Goal: Task Accomplishment & Management: Complete application form

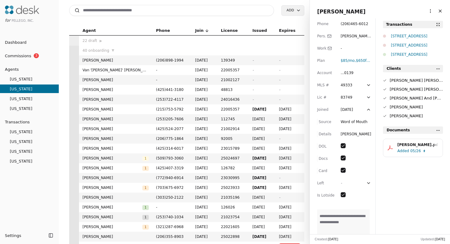
scroll to position [1, 0]
click at [240, 11] on input at bounding box center [171, 10] width 205 height 11
click at [228, 11] on input "**********" at bounding box center [171, 10] width 205 height 11
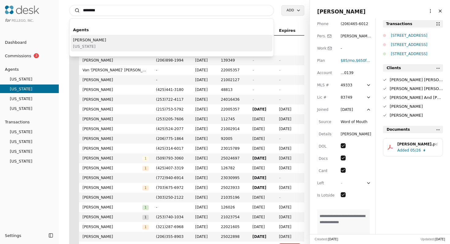
type input "*******"
click at [192, 43] on div "Loretta A Banks California" at bounding box center [172, 43] width 202 height 17
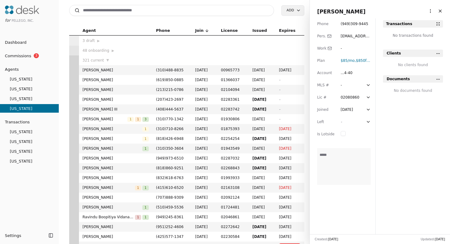
click at [205, 13] on input at bounding box center [171, 10] width 205 height 11
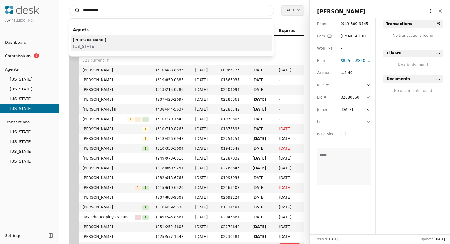
type input "**********"
click at [174, 42] on div "Gideon Sylvan Washington" at bounding box center [172, 43] width 202 height 17
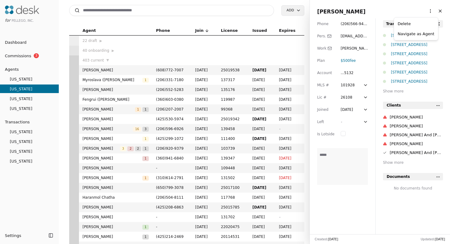
click at [428, 12] on html "for Pellego, Inc. Dashboard Commissions 3 Agents Oregon Washington Florida Cali…" at bounding box center [225, 122] width 450 height 244
click at [424, 33] on link "Navigate as Agent" at bounding box center [415, 34] width 37 height 6
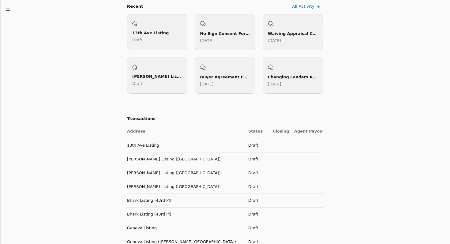
scroll to position [176, 0]
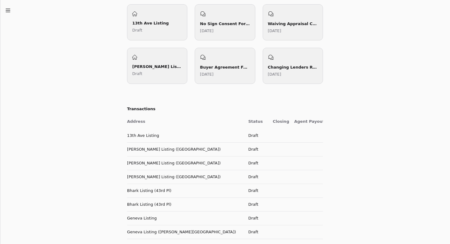
click at [153, 134] on td "13th Ave Listing" at bounding box center [185, 135] width 116 height 14
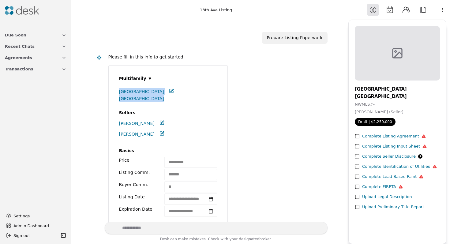
drag, startPoint x: 116, startPoint y: 92, endPoint x: 159, endPoint y: 101, distance: 43.6
click at [159, 101] on div "Multifamily ▾ 1629 13th Ave Seattle, WA 98122" at bounding box center [170, 87] width 117 height 29
copy div "1629 13th Ave Seattle, WA 98122"
click at [265, 148] on div "**********" at bounding box center [215, 164] width 214 height 198
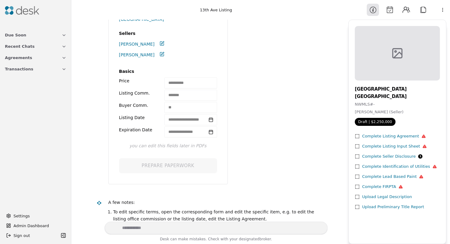
scroll to position [80, 0]
click at [397, 137] on div "Complete Listing Agreement" at bounding box center [394, 136] width 64 height 6
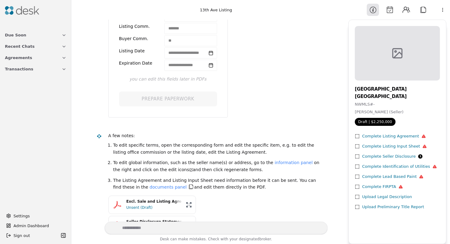
scroll to position [152, 0]
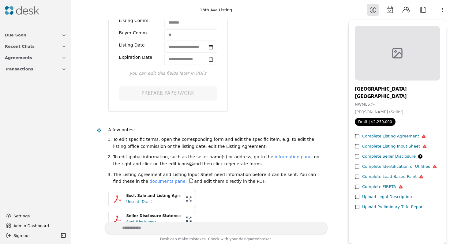
click at [387, 146] on div "Complete Listing Input Sheet" at bounding box center [394, 146] width 65 height 6
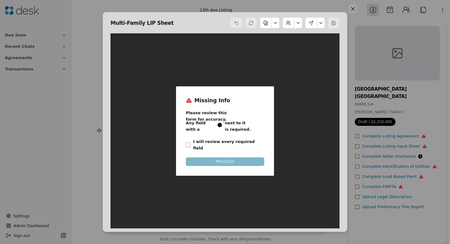
scroll to position [3, 0]
click at [189, 142] on button "I will review every required field" at bounding box center [188, 144] width 5 height 5
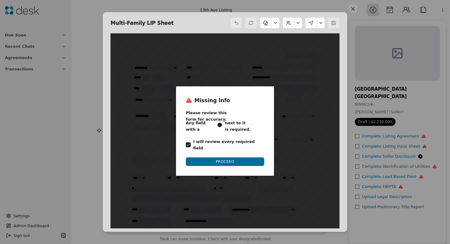
click at [204, 157] on button "PROCEED" at bounding box center [225, 161] width 78 height 9
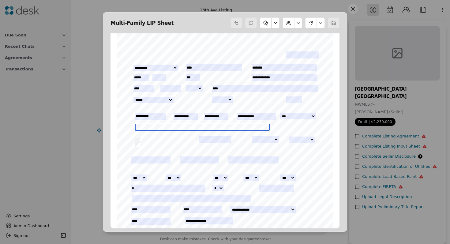
click at [161, 128] on input "text" at bounding box center [202, 127] width 135 height 7
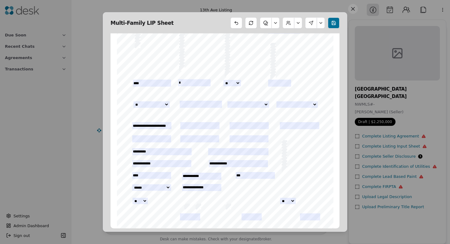
scroll to position [382, 0]
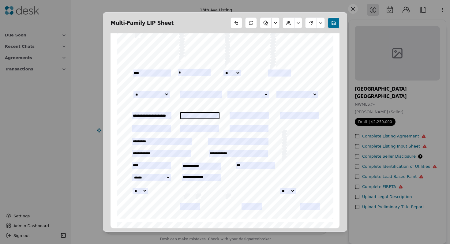
type input "**********"
click at [194, 113] on input "text" at bounding box center [199, 115] width 39 height 7
type input "**********"
click at [243, 115] on input "text" at bounding box center [248, 115] width 39 height 7
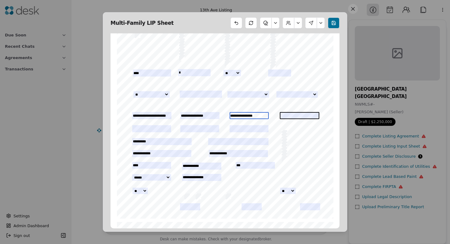
type input "**********"
click at [289, 114] on input "text" at bounding box center [299, 115] width 39 height 7
type input "**********"
click at [153, 127] on input "text" at bounding box center [151, 128] width 39 height 7
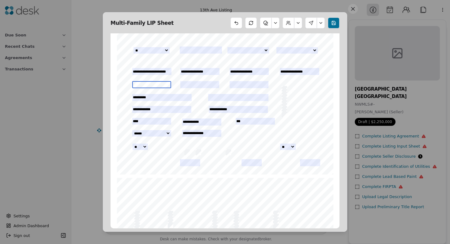
scroll to position [427, 0]
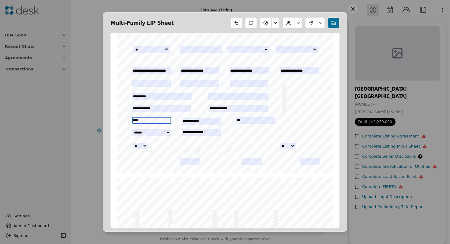
drag, startPoint x: 146, startPoint y: 121, endPoint x: 131, endPoint y: 121, distance: 15.3
click at [131, 121] on div "INITIALS: _________________________________ ___________________________________…" at bounding box center [225, 34] width 222 height 286
type input "**********"
click at [239, 139] on div "INITIALS: _________________________________ ___________________________________…" at bounding box center [225, 33] width 216 height 280
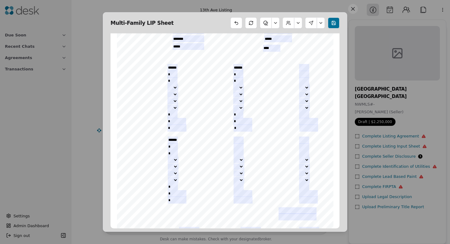
scroll to position [927, 0]
click at [176, 125] on input "*" at bounding box center [176, 125] width 19 height 7
type input "****"
click at [208, 127] on div "INITIALS: _________________________________ ___________________________________…" at bounding box center [225, 100] width 216 height 280
click at [176, 197] on input "*" at bounding box center [177, 197] width 19 height 7
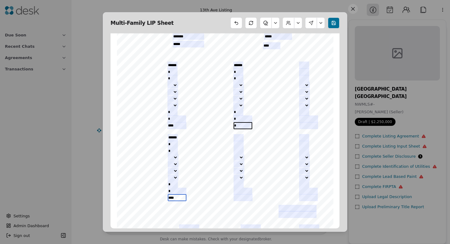
type input "****"
click at [239, 125] on input "*" at bounding box center [242, 125] width 19 height 7
type input "*"
type input "****"
click at [257, 135] on div "INITIALS: _________________________________ ___________________________________…" at bounding box center [225, 100] width 216 height 280
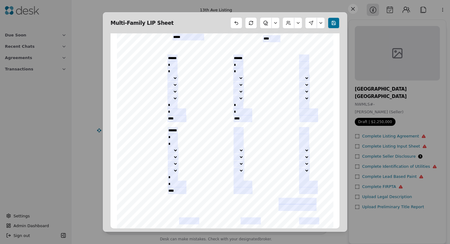
scroll to position [939, 0]
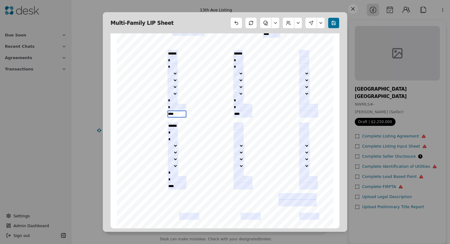
click at [171, 115] on input "****" at bounding box center [176, 113] width 19 height 7
type input "*****"
click at [237, 112] on input "****" at bounding box center [242, 113] width 19 height 7
type input "*****"
click at [171, 185] on input "****" at bounding box center [177, 185] width 19 height 7
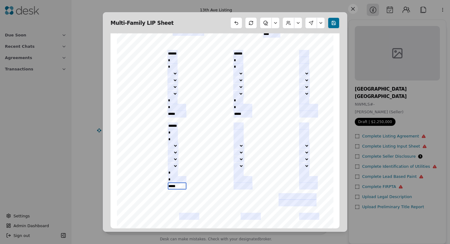
type input "*****"
click at [209, 185] on span "Monthly Rent" at bounding box center [213, 186] width 17 height 3
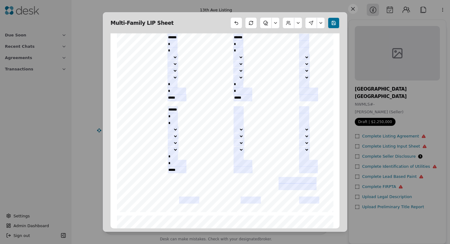
scroll to position [956, 0]
click at [281, 179] on input "text" at bounding box center [297, 179] width 38 height 7
type input "*"
click at [282, 185] on input "text" at bounding box center [297, 185] width 38 height 7
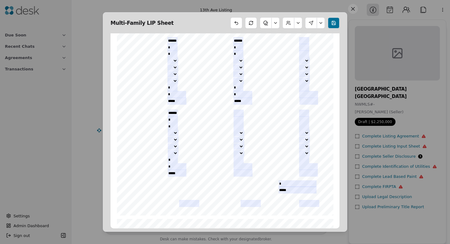
click at [283, 174] on span "Monthly Rent" at bounding box center [278, 173] width 17 height 3
click at [282, 188] on input "*****" at bounding box center [297, 189] width 38 height 7
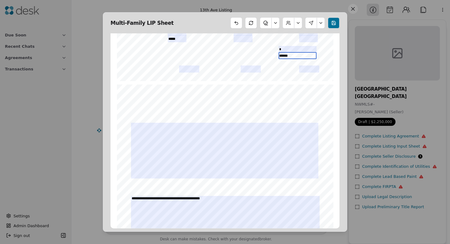
scroll to position [1086, 0]
type input "******"
click at [276, 22] on button at bounding box center [275, 22] width 8 height 11
click at [298, 23] on button at bounding box center [298, 22] width 8 height 11
click at [213, 25] on div "Multi-Family LIP Sheet" at bounding box center [224, 22] width 229 height 11
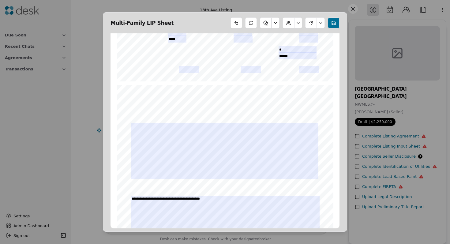
click at [331, 23] on button at bounding box center [334, 22] width 12 height 11
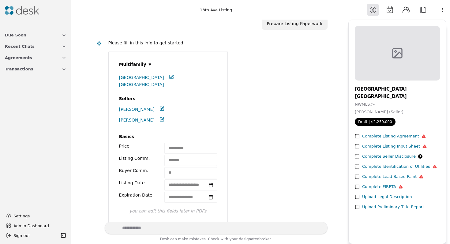
scroll to position [0, 0]
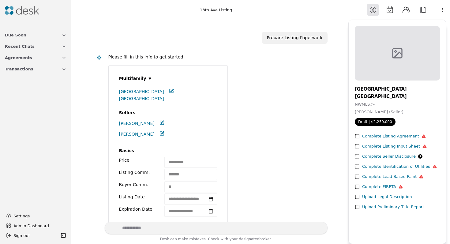
click at [373, 136] on div "Complete Listing Agreement" at bounding box center [394, 136] width 64 height 6
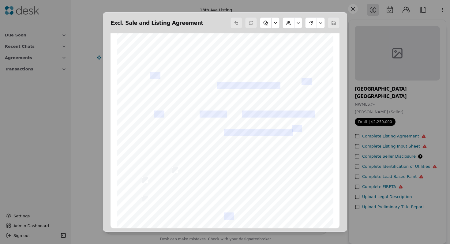
scroll to position [306, 0]
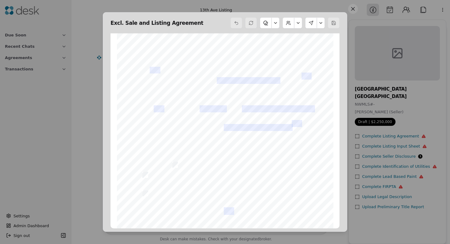
click at [143, 103] on span "" at bounding box center [142, 104] width 1 height 4
click at [143, 104] on span "" at bounding box center [142, 104] width 1 height 4
click at [142, 103] on span "" at bounding box center [142, 104] width 1 height 4
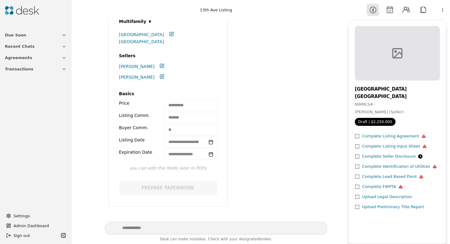
scroll to position [57, 0]
click at [209, 142] on icon at bounding box center [210, 141] width 5 height 5
click at [180, 143] on div "**********" at bounding box center [190, 141] width 52 height 11
click at [394, 137] on div "Complete Listing Agreement" at bounding box center [394, 136] width 64 height 6
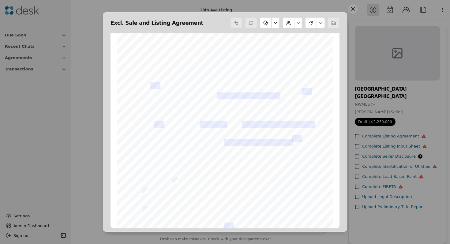
scroll to position [292, 0]
click at [207, 82] on span "_____% of the sales price; $ _____________; other: ____________________________…" at bounding box center [232, 84] width 165 height 4
click at [195, 82] on span "_____% of the sales price; $ _____________; other: ____________________________…" at bounding box center [232, 84] width 165 height 4
click at [274, 23] on button at bounding box center [275, 22] width 8 height 11
click at [264, 37] on button "Add Text" at bounding box center [258, 37] width 38 height 11
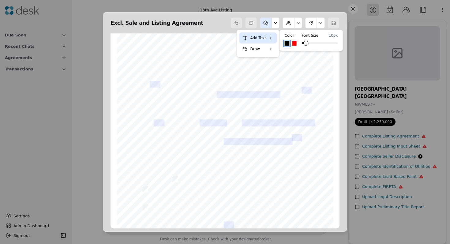
click at [195, 83] on span "_____% of the sales price; $ _____________; other: ____________________________…" at bounding box center [232, 84] width 165 height 4
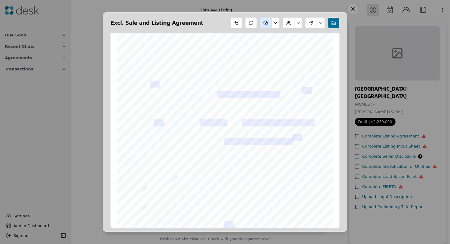
click at [196, 83] on span "_____% of the sales price; $ _____________; other: ____________________________…" at bounding box center [232, 84] width 165 height 4
click at [199, 84] on span "_____% of the sales price; $ _____________; other: ____________________________…" at bounding box center [232, 84] width 165 height 4
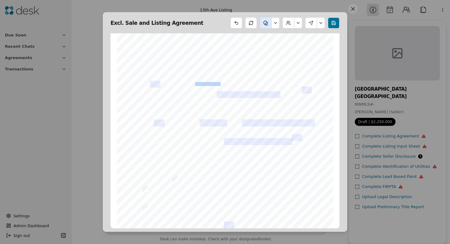
drag, startPoint x: 196, startPoint y: 83, endPoint x: 220, endPoint y: 83, distance: 23.9
click at [220, 83] on span "_____% of the sales price; $ _____________; other: ____________________________…" at bounding box center [232, 84] width 165 height 4
click at [212, 83] on span "_____% of the sales price; $ _____________; other: ____________________________…" at bounding box center [232, 84] width 165 height 4
click at [202, 83] on span "_____% of the sales price; $ _____________; other: ____________________________…" at bounding box center [232, 84] width 165 height 4
click at [299, 25] on button at bounding box center [298, 22] width 8 height 11
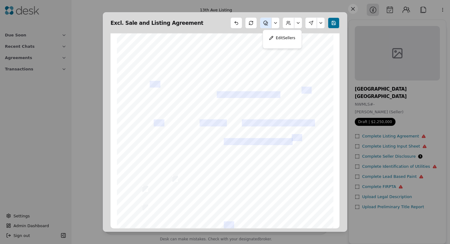
click at [275, 23] on button at bounding box center [275, 22] width 8 height 11
click at [266, 36] on button "Add Text" at bounding box center [258, 37] width 38 height 11
click at [286, 44] on button "Select color #000000" at bounding box center [286, 43] width 5 height 5
click at [309, 36] on h4 "Font Size" at bounding box center [309, 35] width 17 height 6
click at [286, 43] on button "Select color #000000" at bounding box center [286, 43] width 5 height 5
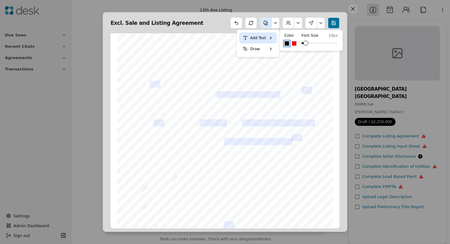
click at [196, 82] on span "_____% of the sales price; $ _____________; other: ____________________________…" at bounding box center [232, 84] width 165 height 4
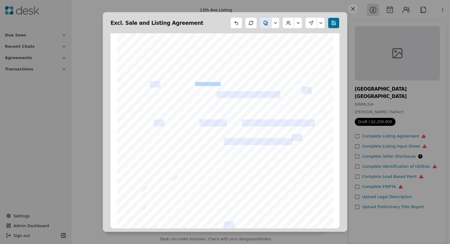
click at [196, 82] on span "_____% of the sales price; $ _____________; other: ____________________________…" at bounding box center [232, 84] width 165 height 4
click at [198, 83] on span "_____% of the sales price; $ _____________; other: ____________________________…" at bounding box center [232, 84] width 165 height 4
click at [194, 83] on span "_____% of the sales price; $ _____________; other: ____________________________…" at bounding box center [232, 84] width 165 height 4
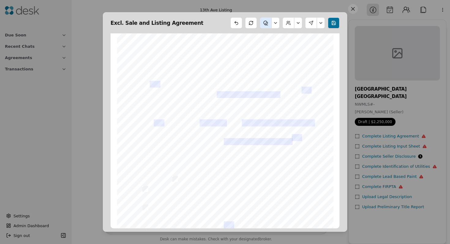
click at [193, 93] on span "of the sales price; $ _____________; other _________________________________ (e…" at bounding box center [230, 94] width 165 height 4
click at [143, 118] on span "" at bounding box center [142, 118] width 1 height 4
click at [321, 23] on button at bounding box center [321, 22] width 8 height 11
click at [298, 21] on button at bounding box center [298, 22] width 8 height 11
click at [276, 24] on button at bounding box center [275, 22] width 8 height 11
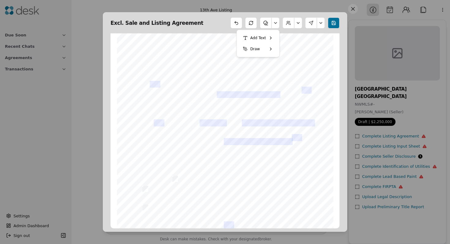
click at [257, 39] on button "Add Text" at bounding box center [258, 37] width 38 height 11
drag, startPoint x: 194, startPoint y: 83, endPoint x: 220, endPoint y: 83, distance: 26.0
click at [220, 83] on span "_____% of the sales price; $ _____________; other: ____________________________…" at bounding box center [232, 84] width 165 height 4
click at [217, 83] on span "_____% of the sales price; $ _____________; other: ____________________________…" at bounding box center [232, 84] width 165 height 4
click at [210, 84] on span "_____% of the sales price; $ _____________; other: ____________________________…" at bounding box center [232, 84] width 165 height 4
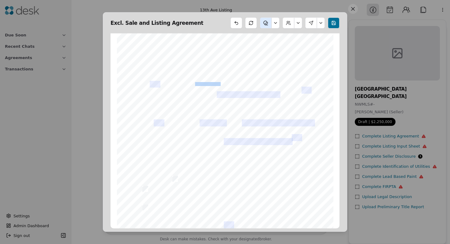
drag, startPoint x: 210, startPoint y: 84, endPoint x: 200, endPoint y: 83, distance: 10.4
click at [201, 84] on span "_____% of the sales price; $ _____________; other: ____________________________…" at bounding box center [232, 84] width 165 height 4
click at [200, 83] on span "_____% of the sales price; $ _____________; other: ____________________________…" at bounding box center [232, 84] width 165 height 4
click at [277, 25] on button at bounding box center [275, 22] width 8 height 11
click at [258, 37] on button "Add Text" at bounding box center [258, 37] width 38 height 11
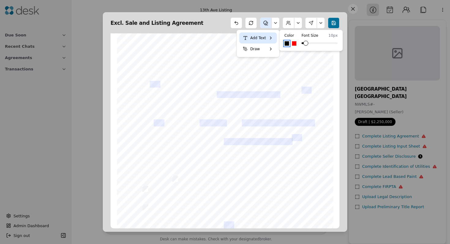
drag, startPoint x: 255, startPoint y: 39, endPoint x: 198, endPoint y: 83, distance: 71.7
click at [198, 83] on body "**********" at bounding box center [225, 122] width 450 height 244
click at [308, 43] on span at bounding box center [309, 43] width 5 height 5
click at [288, 43] on button "Select color #000000" at bounding box center [286, 43] width 5 height 5
click at [289, 34] on h4 "Color" at bounding box center [290, 35] width 12 height 6
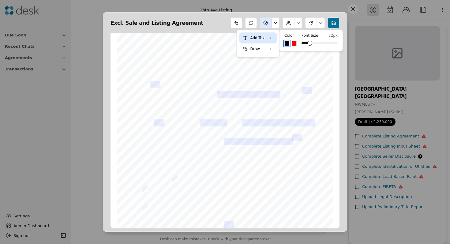
click at [196, 83] on span "_____% of the sales price; $ _____________; other: ____________________________…" at bounding box center [232, 84] width 165 height 4
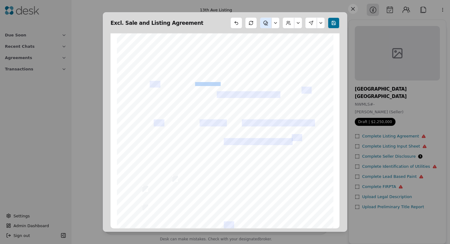
click at [196, 83] on span "_____% of the sales price; $ _____________; other: ____________________________…" at bounding box center [232, 84] width 165 height 4
click at [206, 81] on div "Form 1A ©Copyright 2024 Exclusive Sale Northwest Multiple Listing Service Rev. …" at bounding box center [225, 168] width 216 height 280
click at [195, 83] on span "_____% of the sales price; $ _____________; other: ____________________________…" at bounding box center [232, 84] width 165 height 4
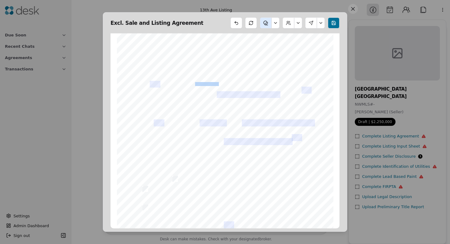
drag, startPoint x: 195, startPoint y: 83, endPoint x: 219, endPoint y: 83, distance: 23.9
click at [219, 83] on span "_____% of the sales price; $ _____________; other: ____________________________…" at bounding box center [232, 84] width 165 height 4
click at [217, 83] on span "_____% of the sales price; $ _____________; other: ____________________________…" at bounding box center [232, 84] width 165 height 4
drag, startPoint x: 217, startPoint y: 83, endPoint x: 195, endPoint y: 83, distance: 22.0
click at [195, 83] on span "_____% of the sales price; $ _____________; other: ____________________________…" at bounding box center [232, 84] width 165 height 4
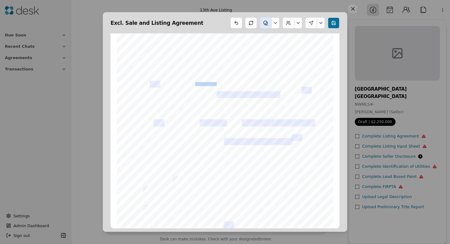
click at [195, 83] on span "_____% of the sales price; $ _____________; other: ____________________________…" at bounding box center [232, 84] width 165 height 4
drag, startPoint x: 195, startPoint y: 83, endPoint x: 218, endPoint y: 87, distance: 23.1
click at [219, 85] on span "_____% of the sales price; $ _____________; other: ____________________________…" at bounding box center [232, 84] width 165 height 4
click at [218, 87] on div "Form 1A ©Copyright 2024 Exclusive Sale Northwest Multiple Listing Service Rev. …" at bounding box center [225, 168] width 216 height 280
click at [298, 22] on button at bounding box center [298, 22] width 8 height 11
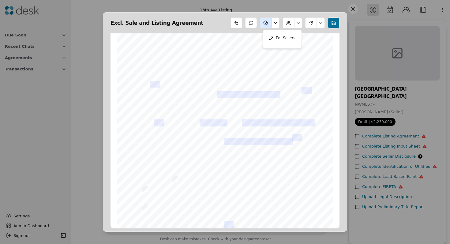
click at [276, 24] on button at bounding box center [275, 22] width 8 height 11
click at [265, 24] on button at bounding box center [266, 22] width 12 height 11
click at [246, 39] on button "Add Text" at bounding box center [258, 37] width 38 height 11
click at [257, 38] on button "Add Text" at bounding box center [258, 37] width 38 height 11
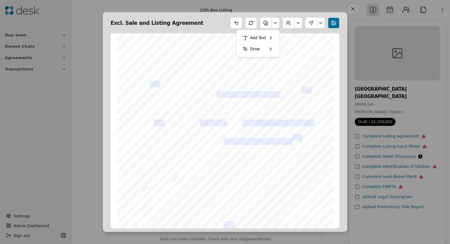
click at [257, 38] on button "Add Text" at bounding box center [258, 37] width 38 height 11
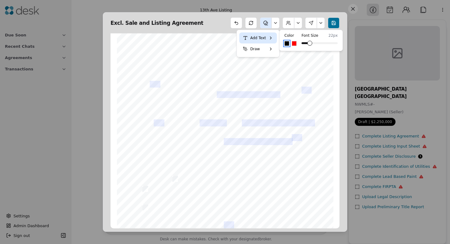
click at [292, 43] on button "Select color #FF0000" at bounding box center [293, 43] width 5 height 5
click at [285, 43] on button "Select color #000000" at bounding box center [286, 43] width 5 height 5
click at [195, 83] on span "_____% of the sales price; $ _____________; other: ____________________________…" at bounding box center [232, 84] width 165 height 4
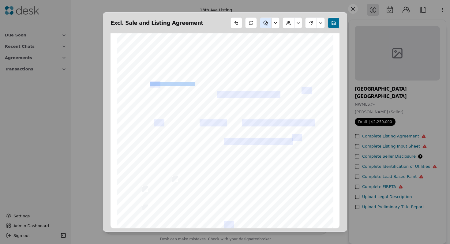
drag, startPoint x: 195, startPoint y: 83, endPoint x: 218, endPoint y: 82, distance: 22.6
click at [218, 82] on span "_____% of the sales price; $ _____________; other: ____________________________…" at bounding box center [232, 84] width 165 height 4
click at [213, 82] on span "_____% of the sales price; $ _____________; other: ____________________________…" at bounding box center [232, 84] width 165 height 4
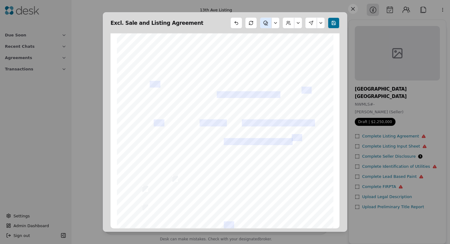
click at [213, 82] on span "_____% of the sales price; $ _____________; other: ____________________________…" at bounding box center [232, 84] width 165 height 4
click at [173, 119] on span "Seller’s Offer of Compensation." at bounding box center [174, 118] width 53 height 4
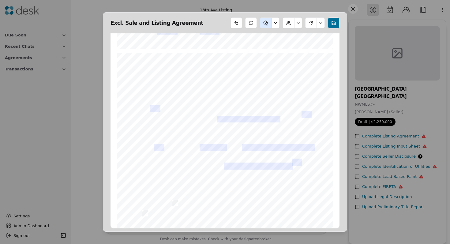
scroll to position [269, 0]
click at [276, 24] on button at bounding box center [275, 22] width 8 height 11
click at [266, 39] on button "Add Text" at bounding box center [258, 37] width 38 height 11
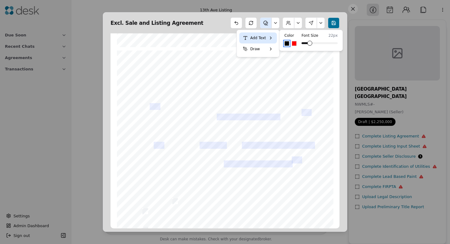
click at [254, 50] on button "Draw" at bounding box center [258, 48] width 38 height 11
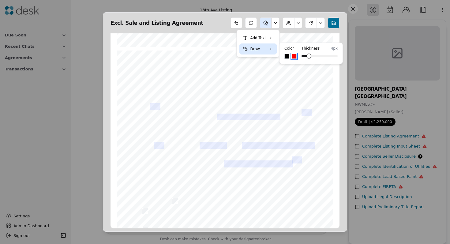
click at [290, 56] on div at bounding box center [290, 56] width 12 height 5
click at [286, 56] on button "Select color #000000" at bounding box center [286, 56] width 5 height 5
click at [145, 140] on div "Form 1A ©Copyright 2024 Exclusive Sale Northwest Multiple Listing Service Rev. …" at bounding box center [225, 190] width 216 height 280
click at [145, 140] on span at bounding box center [145, 140] width 1 height 4
click at [143, 140] on span "" at bounding box center [142, 140] width 1 height 4
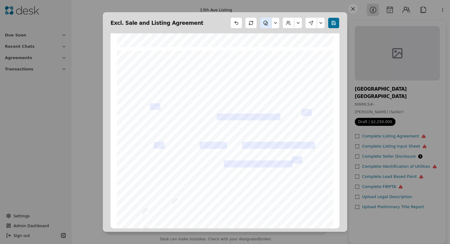
click at [143, 140] on span "" at bounding box center [142, 140] width 1 height 4
click at [276, 28] on button at bounding box center [275, 22] width 8 height 11
click at [270, 39] on button "Add Text" at bounding box center [258, 37] width 38 height 11
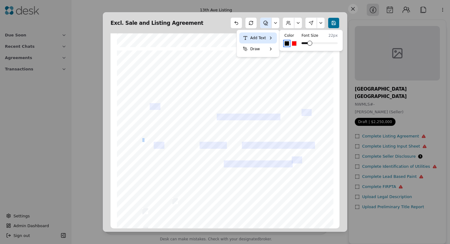
click at [285, 44] on button "Select color #000000" at bounding box center [286, 43] width 5 height 5
click at [310, 35] on h4 "Font Size" at bounding box center [309, 35] width 17 height 6
click at [310, 44] on span at bounding box center [309, 43] width 5 height 5
click at [298, 47] on div "Color Font Size 22 px" at bounding box center [311, 40] width 64 height 21
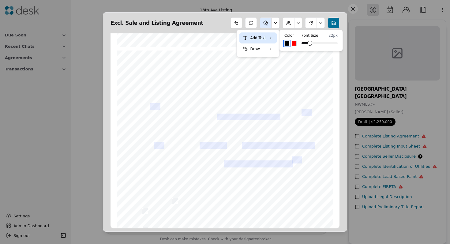
click at [309, 35] on h4 "Font Size" at bounding box center [309, 35] width 17 height 6
click at [260, 36] on button "Add Text" at bounding box center [258, 37] width 38 height 11
click at [271, 37] on button "Add Text" at bounding box center [258, 37] width 38 height 11
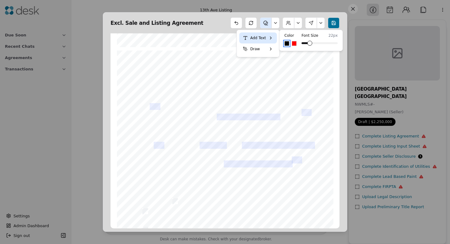
click at [195, 105] on span "_____% of the sales price; $ _____________; other: ____________________________…" at bounding box center [232, 107] width 165 height 4
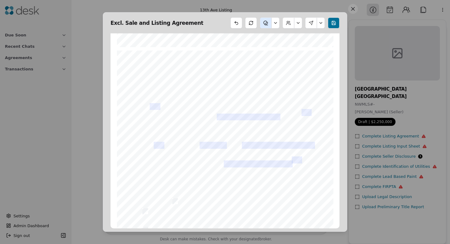
click at [195, 105] on span "_____% of the sales price; $ _____________; other: ____________________________…" at bounding box center [232, 107] width 165 height 4
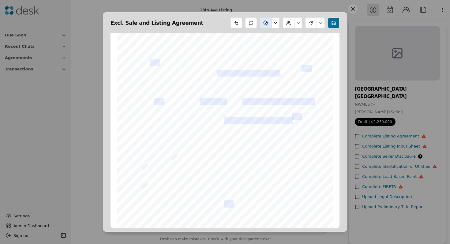
scroll to position [313, 0]
click at [250, 22] on button at bounding box center [251, 22] width 12 height 11
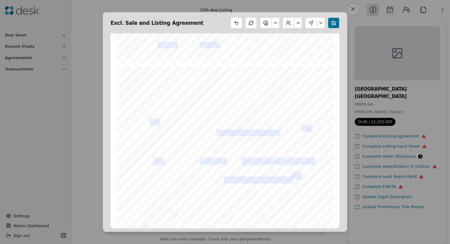
scroll to position [254, 0]
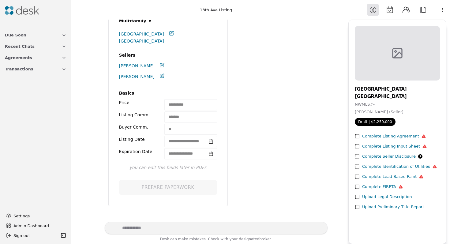
click at [156, 225] on textarea "Write your prompt here" at bounding box center [216, 227] width 223 height 13
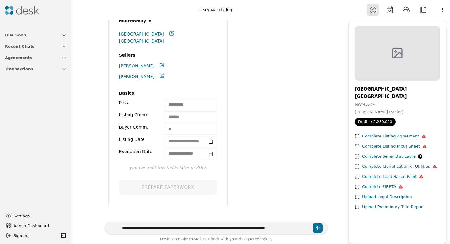
click at [274, 228] on textarea "**********" at bounding box center [216, 227] width 223 height 13
type textarea "**********"
click at [320, 227] on button "Send message" at bounding box center [318, 228] width 10 height 10
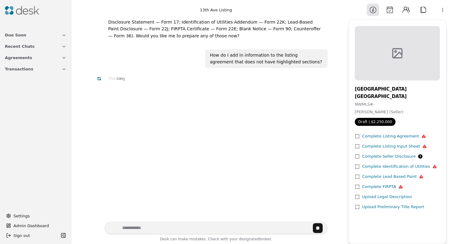
scroll to position [554, 0]
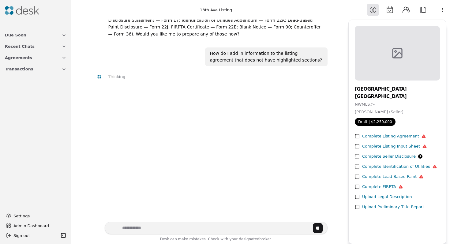
click at [108, 73] on div "Thinking" at bounding box center [116, 76] width 17 height 6
click at [365, 122] on span "Draft | $2,250,000" at bounding box center [374, 122] width 41 height 8
click at [373, 137] on div "Complete Listing Agreement" at bounding box center [394, 136] width 64 height 6
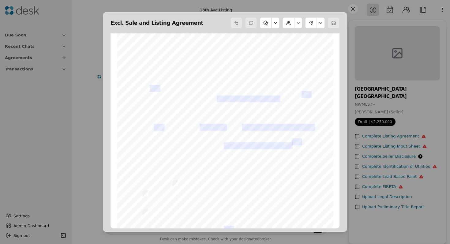
scroll to position [288, 0]
drag, startPoint x: 140, startPoint y: 121, endPoint x: 151, endPoint y: 123, distance: 11.2
click at [151, 122] on div "Form 1A ©Copyright 2024 Exclusive Sale Northwest Multiple Listing Service Rev. …" at bounding box center [225, 172] width 216 height 280
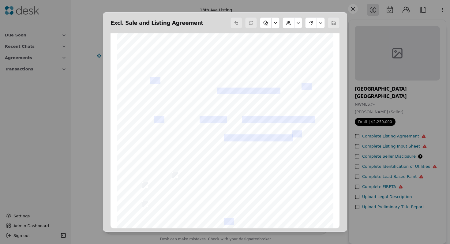
scroll to position [297, 0]
click at [145, 112] on div "Form 1A ©Copyright 2024 Exclusive Sale Northwest Multiple Listing Service Rev. …" at bounding box center [225, 163] width 216 height 280
click at [144, 112] on div "Form 1A ©Copyright 2024 Exclusive Sale Northwest Multiple Listing Service Rev. …" at bounding box center [225, 163] width 216 height 280
click at [276, 22] on button at bounding box center [275, 22] width 8 height 11
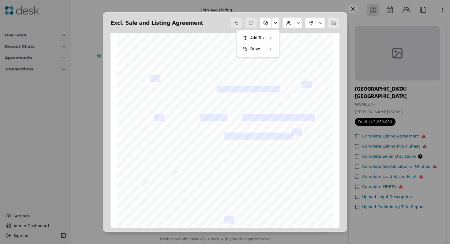
click at [264, 24] on button at bounding box center [266, 22] width 12 height 11
click at [265, 24] on button at bounding box center [266, 22] width 12 height 11
click at [248, 50] on button "Draw" at bounding box center [258, 48] width 38 height 11
click at [289, 55] on div at bounding box center [290, 56] width 12 height 5
click at [287, 55] on button "Select color #000000" at bounding box center [286, 56] width 5 height 5
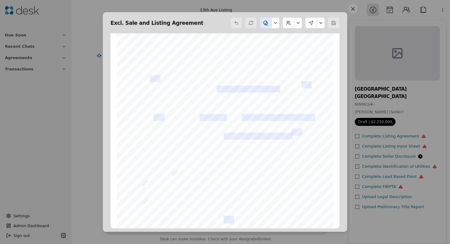
drag, startPoint x: 142, startPoint y: 112, endPoint x: 148, endPoint y: 113, distance: 5.9
click at [148, 113] on div "Form 1A ©Copyright 2024 Exclusive Sale Northwest Multiple Listing Service Rev. …" at bounding box center [225, 163] width 216 height 280
click at [146, 113] on div "Form 1A ©Copyright 2024 Exclusive Sale Northwest Multiple Listing Service Rev. …" at bounding box center [225, 163] width 216 height 280
click at [142, 112] on span "" at bounding box center [142, 112] width 1 height 4
click at [143, 112] on span "" at bounding box center [142, 112] width 1 height 4
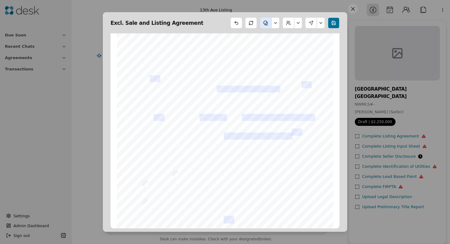
click at [143, 111] on span "" at bounding box center [142, 112] width 1 height 4
click at [298, 24] on button at bounding box center [298, 22] width 8 height 11
click at [275, 23] on button at bounding box center [275, 22] width 8 height 11
click at [261, 37] on button "Add Text" at bounding box center [258, 37] width 38 height 11
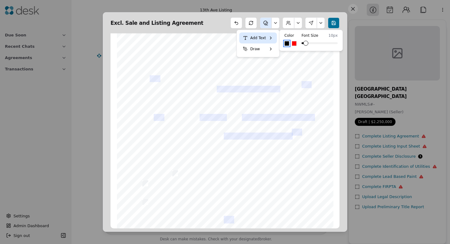
click at [285, 45] on button "Select color #000000" at bounding box center [286, 43] width 5 height 5
click at [250, 48] on button "Draw" at bounding box center [258, 48] width 38 height 11
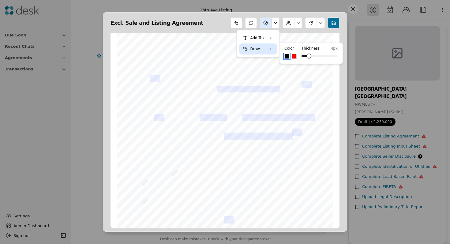
click at [256, 40] on button "Add Text" at bounding box center [258, 37] width 38 height 11
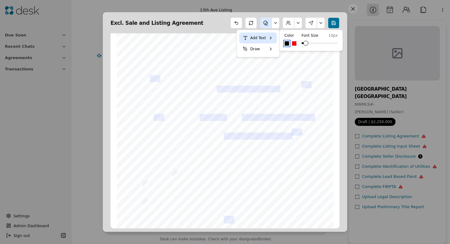
click at [143, 112] on span "" at bounding box center [142, 112] width 1 height 4
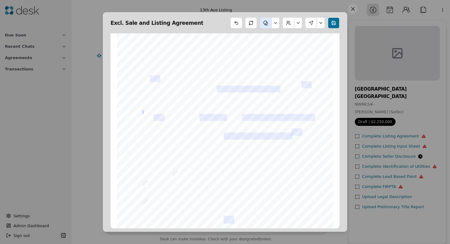
click at [146, 112] on div "Form 1A ©Copyright 2024 Exclusive Sale Northwest Multiple Listing Service Rev. …" at bounding box center [225, 163] width 216 height 280
drag, startPoint x: 198, startPoint y: 77, endPoint x: 277, endPoint y: 72, distance: 79.7
click at [277, 72] on div "Form 1A ©Copyright 2024 Exclusive Sale Northwest Multiple Listing Service Rev. …" at bounding box center [225, 163] width 216 height 280
click at [240, 80] on span "_____% of the sales price; $ _____________; other: ____________________________…" at bounding box center [232, 79] width 165 height 4
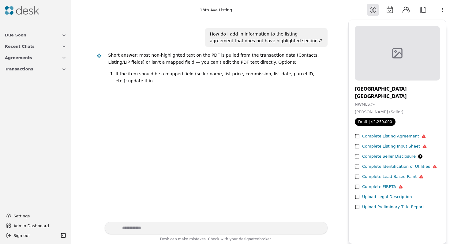
click at [128, 78] on div "Short answer: most non‑highlighted text on the PDF is pulled from the transacti…" at bounding box center [215, 69] width 214 height 34
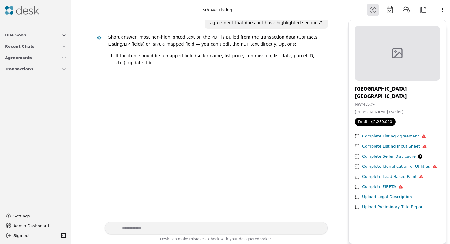
scroll to position [590, 0]
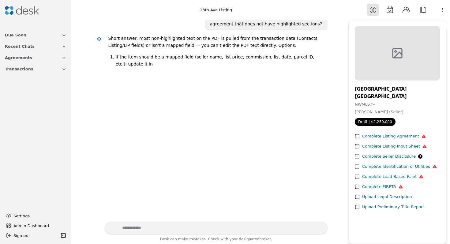
click at [132, 228] on textarea "Write your prompt here" at bounding box center [216, 227] width 223 height 13
click at [146, 226] on textarea "Write your prompt here" at bounding box center [216, 227] width 223 height 13
type textarea "**********"
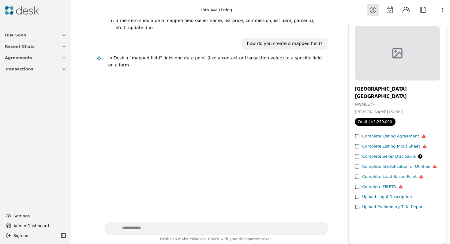
scroll to position [638, 0]
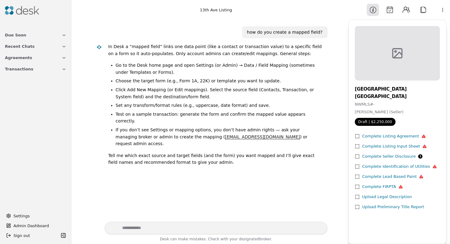
click at [425, 9] on button "Attach" at bounding box center [423, 10] width 12 height 12
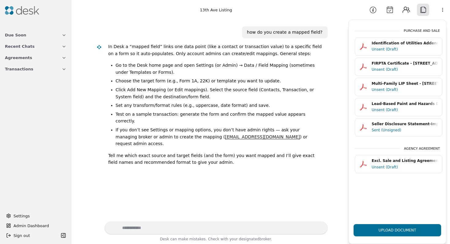
click at [417, 161] on div "Excl. Sale and Listing Agreement - [STREET_ADDRESS]pdf" at bounding box center [404, 161] width 67 height 6
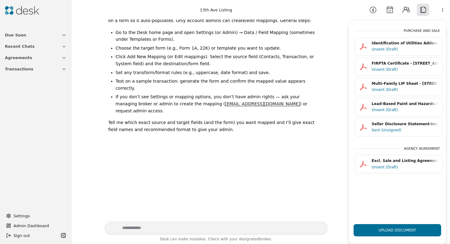
scroll to position [607, 0]
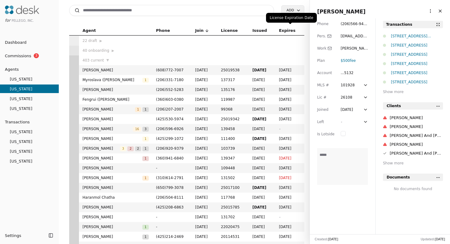
scroll to position [1, 0]
click at [429, 11] on html "for Pellego, Inc. Dashboard Commissions 3 Agents Oregon Washington Florida Cali…" at bounding box center [225, 122] width 450 height 244
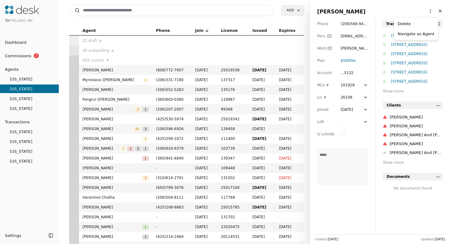
click at [50, 234] on html "for Pellego, Inc. Dashboard Commissions 3 Agents Oregon Washington Florida Cali…" at bounding box center [225, 122] width 450 height 244
click at [53, 235] on button "Toggle Sidebar" at bounding box center [50, 235] width 9 height 9
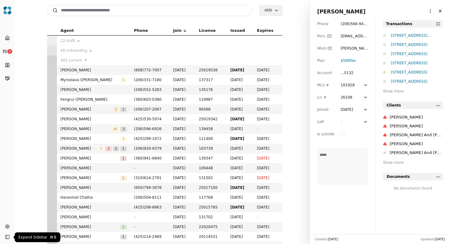
click at [5, 235] on button "Toggle Sidebar" at bounding box center [7, 236] width 9 height 9
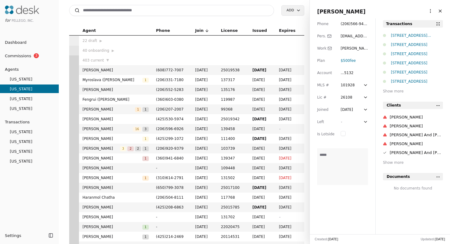
click at [12, 233] on html "for Pellego, Inc. Dashboard Commissions 3 Agents Oregon Washington Florida Cali…" at bounding box center [225, 122] width 450 height 244
click at [31, 203] on span "All Settings" at bounding box center [27, 202] width 23 height 6
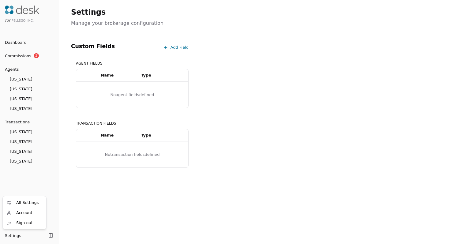
click at [8, 237] on html "for Pellego, Inc. Dashboard Commissions 3 Agents Oregon Washington Florida Cali…" at bounding box center [225, 122] width 450 height 244
click at [22, 213] on span "Account" at bounding box center [24, 212] width 16 height 6
click at [13, 235] on html "for Pellego, Inc. Dashboard Commissions 3 Agents Oregon Washington Florida Cali…" at bounding box center [225, 122] width 450 height 244
click at [24, 211] on span "Account" at bounding box center [24, 212] width 16 height 6
click at [15, 233] on html "for Pellego, Inc. Dashboard Commissions 3 Agents Oregon Washington Florida Cali…" at bounding box center [225, 122] width 450 height 244
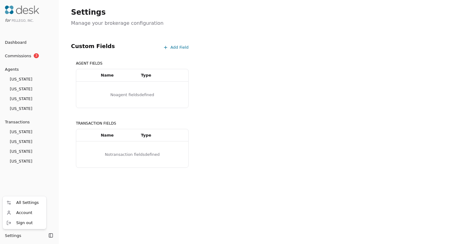
click at [222, 103] on html "for Pellego, Inc. Dashboard Commissions 3 Agents Oregon Washington Florida Cali…" at bounding box center [225, 122] width 450 height 244
click at [180, 48] on div "Add Field" at bounding box center [175, 46] width 25 height 9
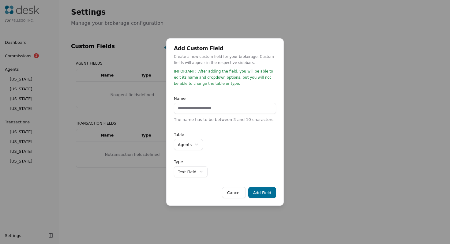
click at [165, 43] on div "**********" at bounding box center [225, 122] width 450 height 244
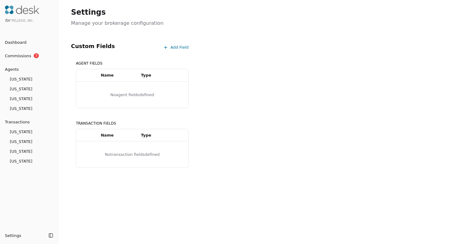
click at [18, 43] on span "Dashboard" at bounding box center [13, 42] width 27 height 6
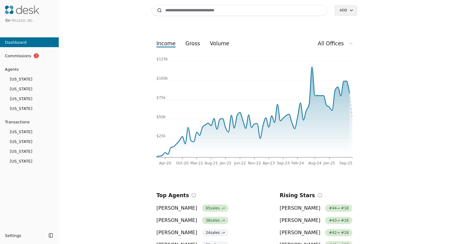
click at [181, 10] on input at bounding box center [239, 10] width 176 height 11
type input "*"
type input "**********"
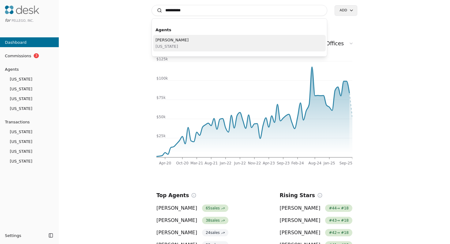
click at [174, 44] on span "[US_STATE]" at bounding box center [171, 46] width 33 height 6
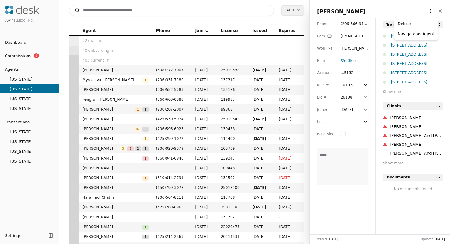
click at [429, 11] on html "for Pellego, Inc. Dashboard Commissions 3 Agents Oregon Washington Florida Cali…" at bounding box center [225, 122] width 450 height 244
click at [422, 34] on link "Navigate as Agent" at bounding box center [415, 34] width 37 height 6
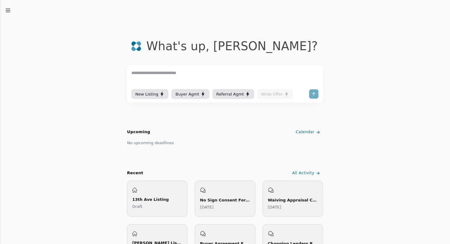
click at [9, 9] on icon "button" at bounding box center [8, 10] width 6 height 6
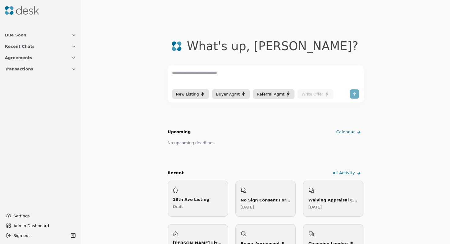
click at [21, 215] on span "Settings" at bounding box center [21, 216] width 16 height 6
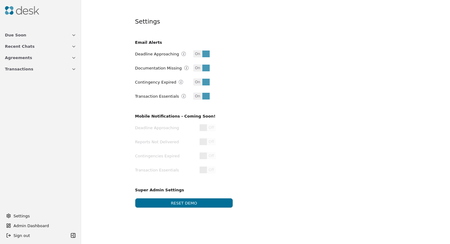
click at [24, 218] on span "Settings" at bounding box center [21, 216] width 16 height 6
click at [8, 215] on circle at bounding box center [8, 215] width 1 height 1
click at [75, 57] on icon "button" at bounding box center [73, 57] width 2 height 1
click at [18, 223] on span "Admin Dashboard" at bounding box center [43, 225] width 61 height 6
click at [76, 70] on icon "button" at bounding box center [73, 69] width 5 height 5
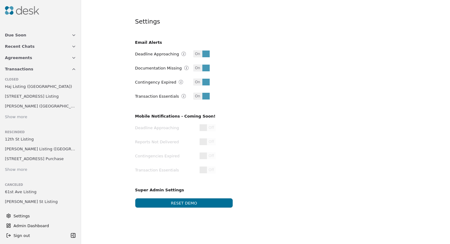
click at [74, 57] on icon "button" at bounding box center [73, 57] width 5 height 5
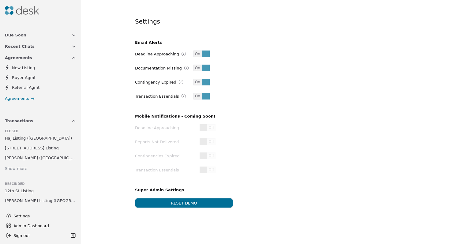
click at [30, 97] on icon at bounding box center [32, 98] width 5 height 5
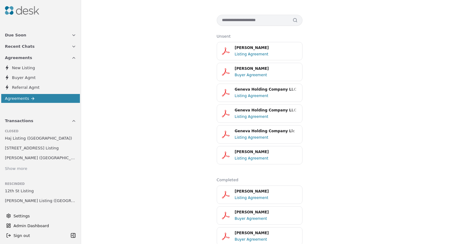
click at [243, 53] on div "Listing Agreement" at bounding box center [267, 54] width 64 height 6
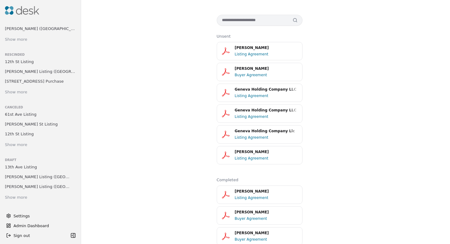
scroll to position [141, 0]
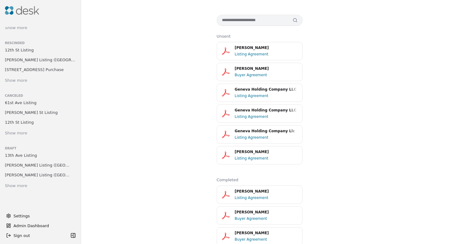
click at [74, 155] on html "Due Soon Recent Chats Agreements New Listing Buyer Agmt Referral Agmt Agreement…" at bounding box center [225, 122] width 450 height 244
click at [32, 155] on html "Due Soon Recent Chats Agreements New Listing Buyer Agmt Referral Agmt Agreement…" at bounding box center [225, 122] width 450 height 244
click at [31, 155] on span "13th Ave Listing" at bounding box center [21, 155] width 32 height 6
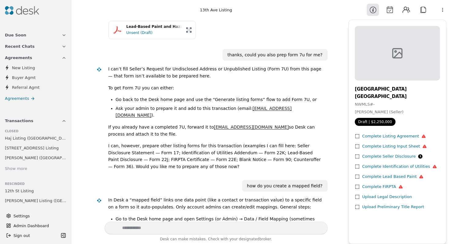
scroll to position [512, 0]
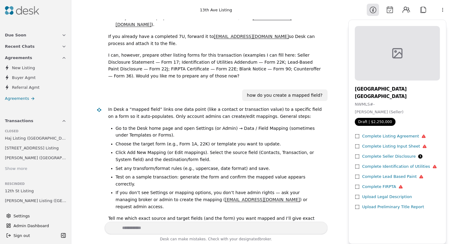
click at [381, 136] on div "Complete Listing Agreement" at bounding box center [394, 136] width 64 height 6
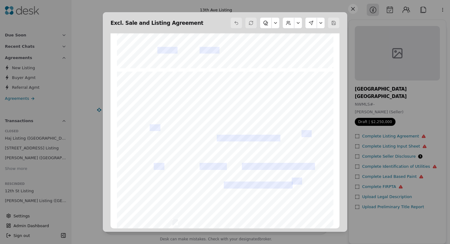
scroll to position [254, 0]
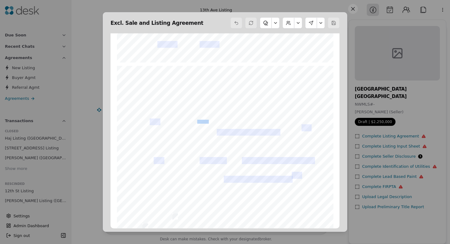
drag, startPoint x: 198, startPoint y: 120, endPoint x: 209, endPoint y: 120, distance: 11.0
click at [209, 120] on span "_____% of the sales price; $ _____________; other: ____________________________…" at bounding box center [232, 122] width 165 height 4
drag, startPoint x: 201, startPoint y: 120, endPoint x: 271, endPoint y: 119, distance: 70.0
click at [271, 119] on div "Form 1A ©Copyright 2024 Exclusive Sale Northwest Multiple Listing Service Rev. …" at bounding box center [225, 206] width 216 height 280
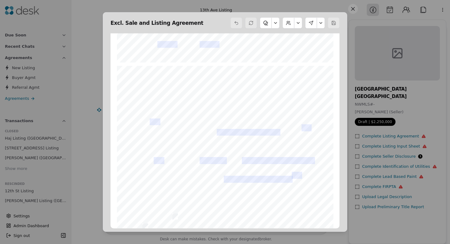
click at [271, 119] on div "Form 1A ©Copyright 2024 Exclusive Sale Northwest Multiple Listing Service Rev. …" at bounding box center [225, 206] width 216 height 280
